Goal: Find specific page/section: Find specific page/section

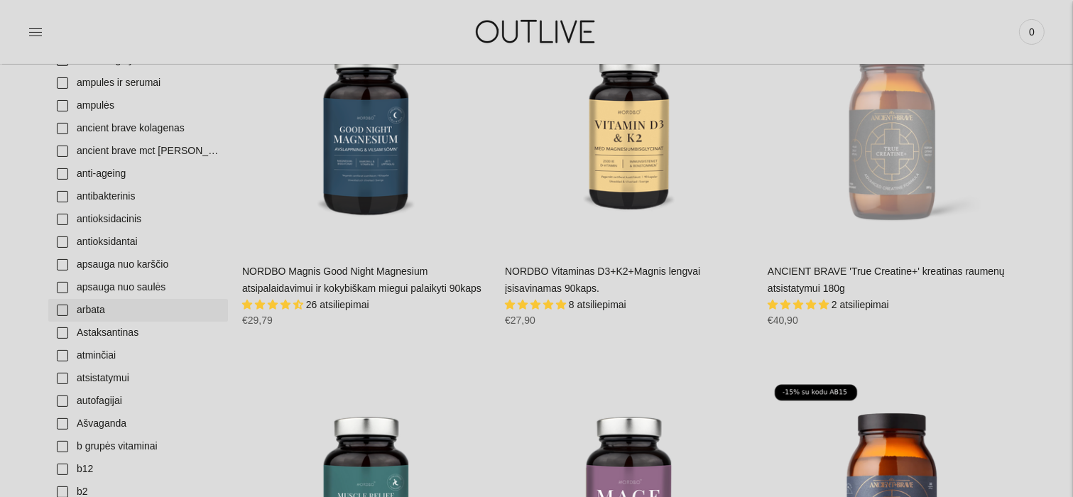
scroll to position [426, 0]
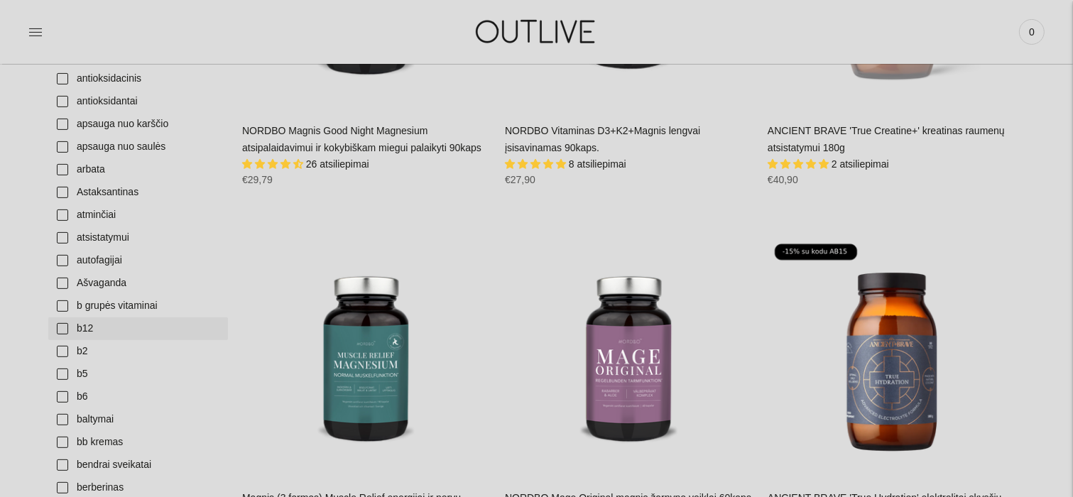
click at [60, 329] on link "b12" at bounding box center [138, 329] width 180 height 23
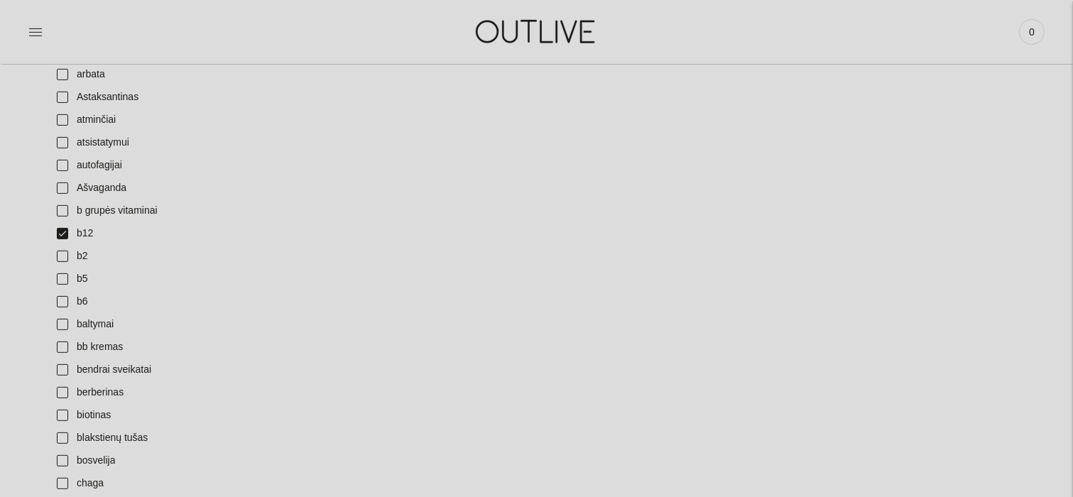
scroll to position [497, 0]
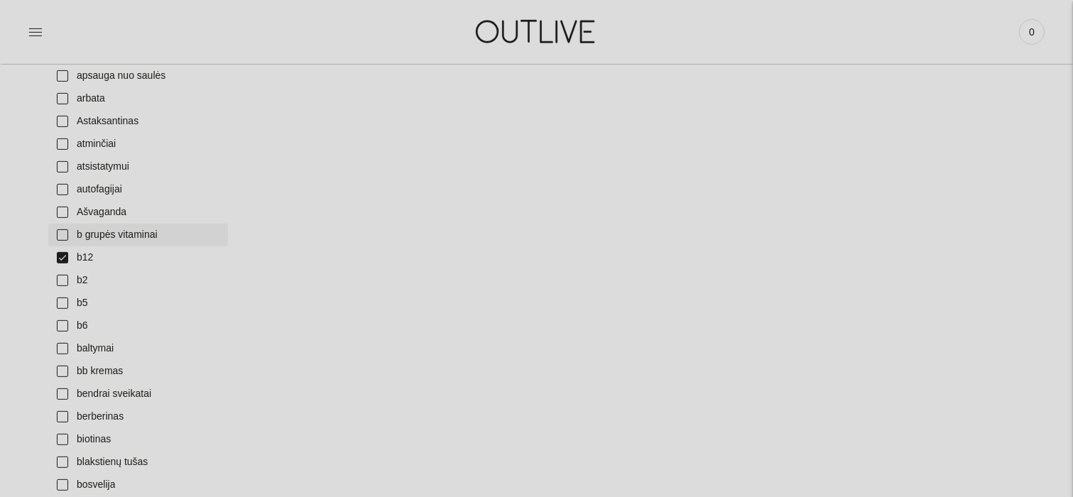
click at [64, 231] on link "b grupės vitaminai" at bounding box center [138, 235] width 180 height 23
drag, startPoint x: 67, startPoint y: 258, endPoint x: 146, endPoint y: 275, distance: 80.7
click at [68, 257] on link "b12" at bounding box center [138, 258] width 180 height 23
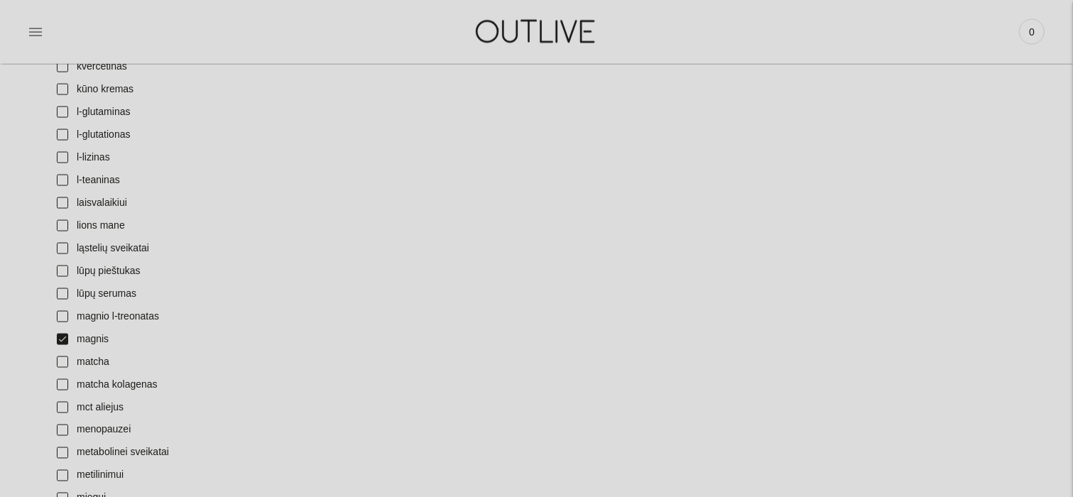
scroll to position [2415, 0]
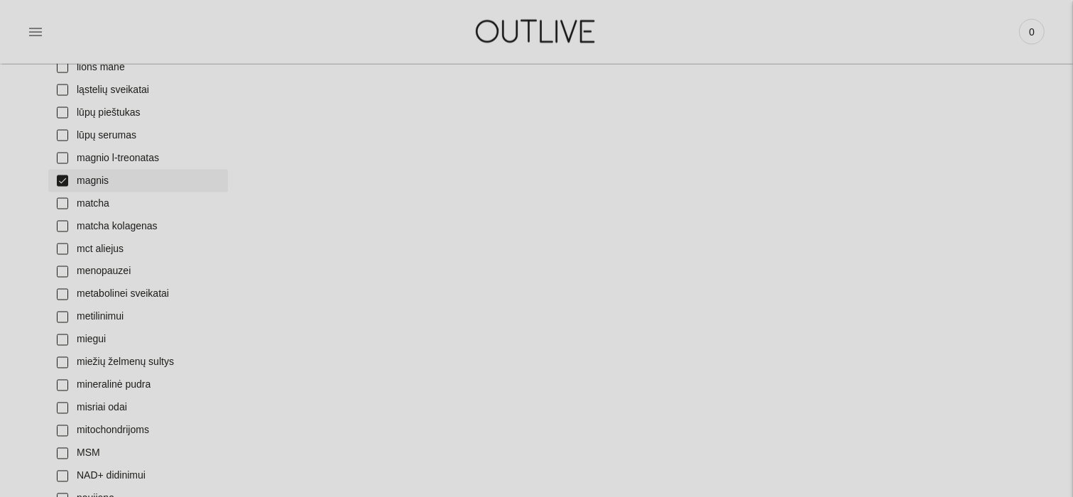
click at [65, 183] on link "magnis" at bounding box center [138, 181] width 180 height 23
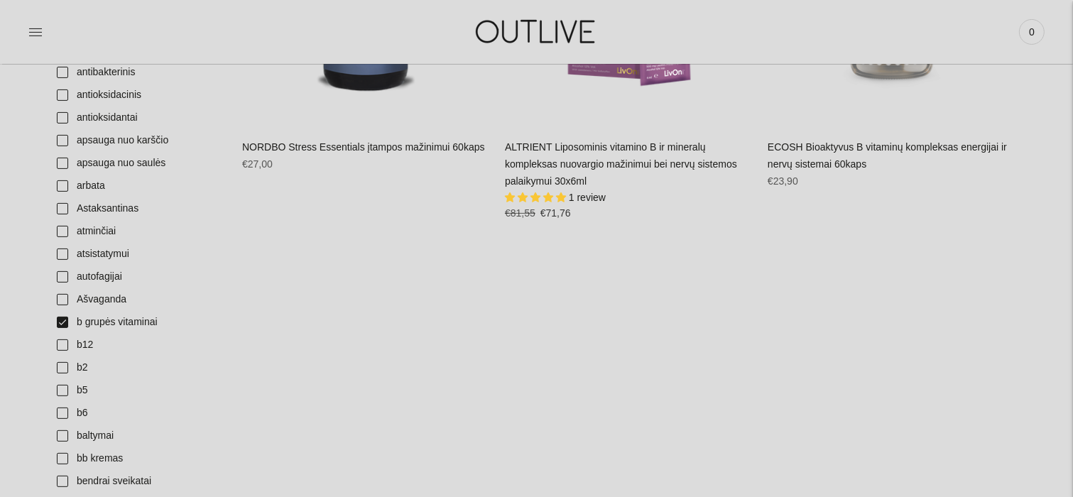
scroll to position [426, 0]
